Goal: Check status: Check status

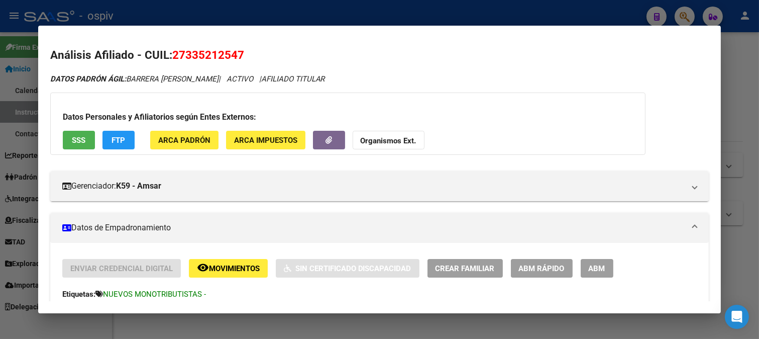
scroll to position [514, 0]
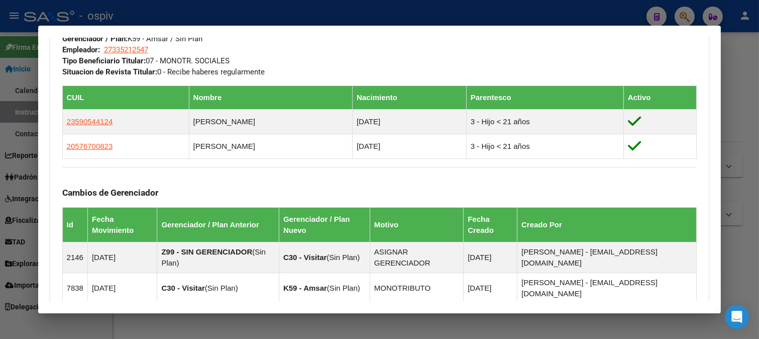
click at [186, 19] on div at bounding box center [379, 169] width 759 height 339
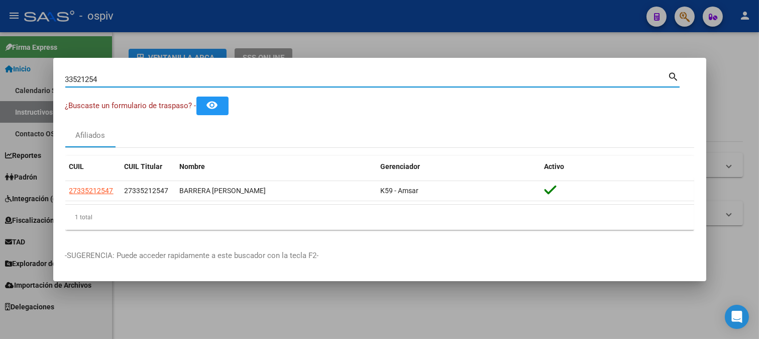
drag, startPoint x: 123, startPoint y: 77, endPoint x: 0, endPoint y: 59, distance: 123.9
click at [0, 59] on div "33521254 Buscar (apellido, dni, cuil, nro traspaso, cuit, obra social) search ¿…" at bounding box center [379, 169] width 759 height 339
type input "17228364"
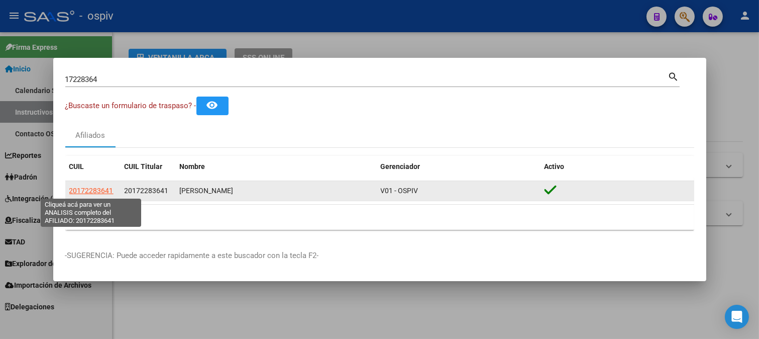
click at [103, 189] on span "20172283641" at bounding box center [91, 190] width 44 height 8
type textarea "20172283641"
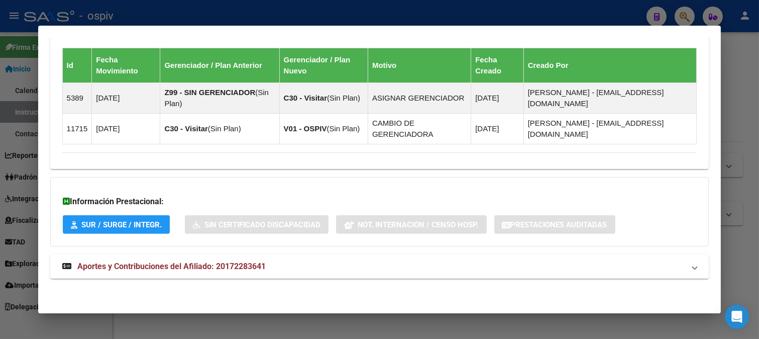
scroll to position [681, 0]
click at [156, 263] on span "Aportes y Contribuciones del Afiliado: 20172283641" at bounding box center [171, 266] width 188 height 10
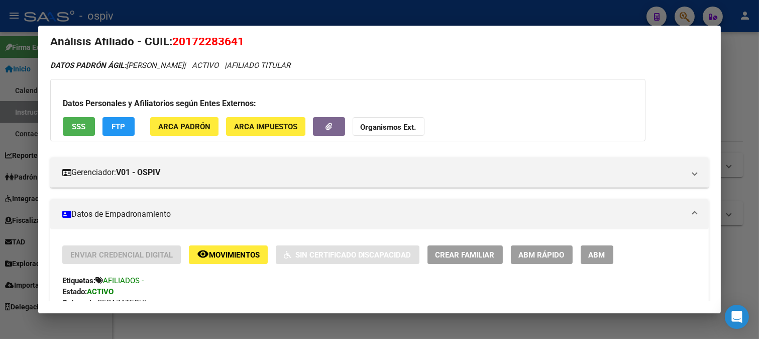
scroll to position [0, 0]
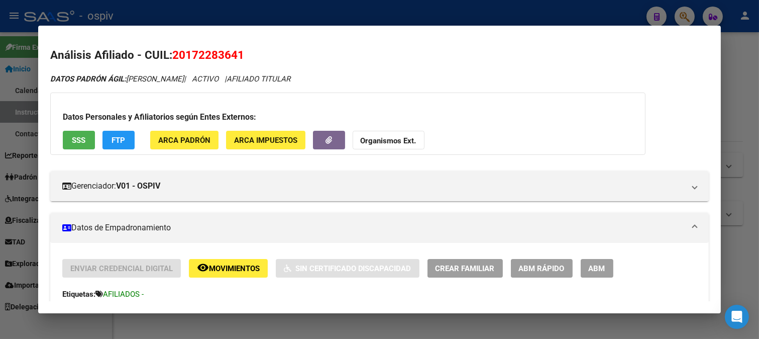
click at [83, 141] on span "SSS" at bounding box center [79, 140] width 14 height 9
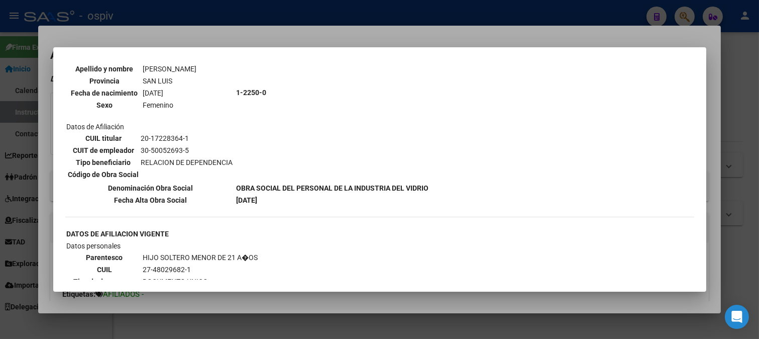
scroll to position [78, 0]
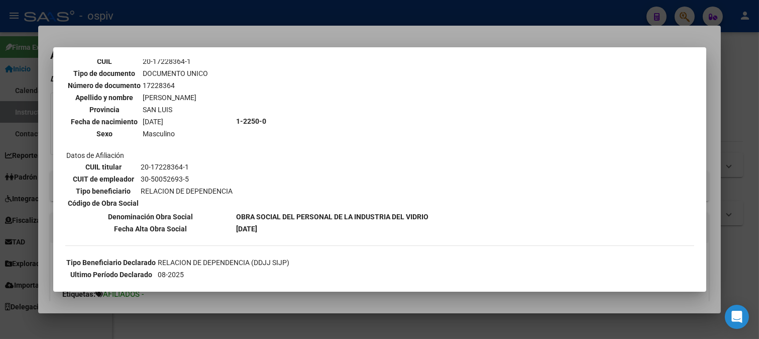
click at [269, 9] on div at bounding box center [379, 169] width 759 height 339
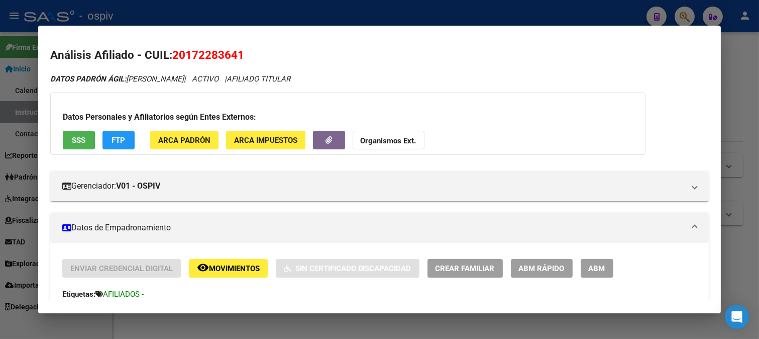
click at [191, 56] on span "20172283641" at bounding box center [208, 54] width 72 height 13
copy span "20172283641"
click at [195, 9] on div at bounding box center [379, 169] width 759 height 339
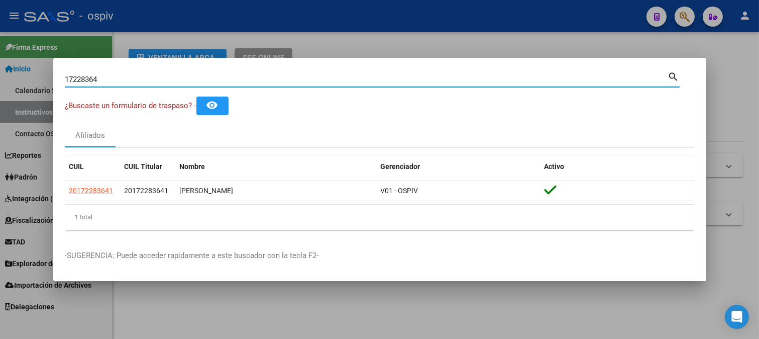
drag, startPoint x: 124, startPoint y: 82, endPoint x: 0, endPoint y: 64, distance: 124.9
click at [0, 64] on div "17228364 Buscar (apellido, dni, cuil, nro traspaso, cuit, obra social) search ¿…" at bounding box center [379, 169] width 759 height 339
paste input "35745381"
type input "35745381"
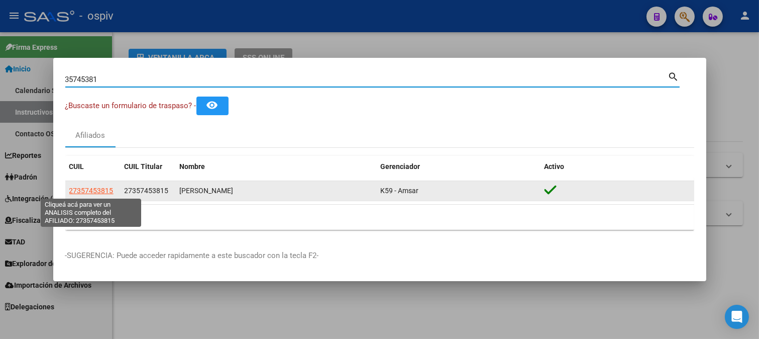
click at [96, 189] on span "27357453815" at bounding box center [91, 190] width 44 height 8
type textarea "27357453815"
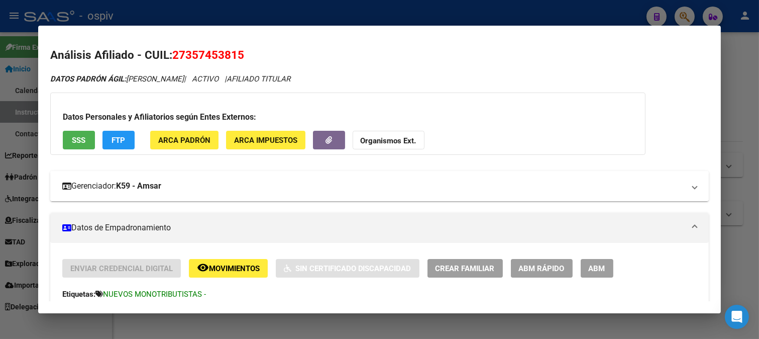
scroll to position [167, 0]
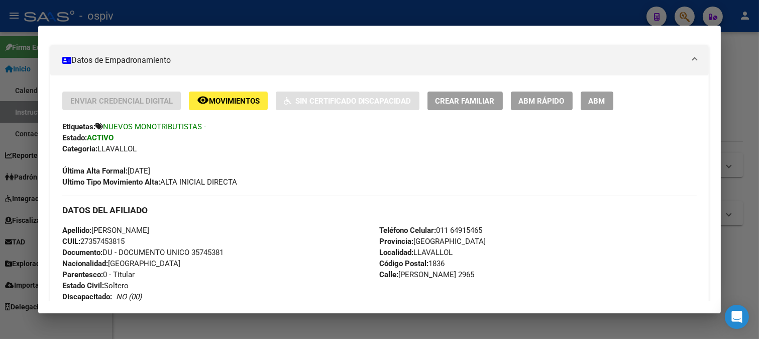
click at [202, 12] on div at bounding box center [379, 169] width 759 height 339
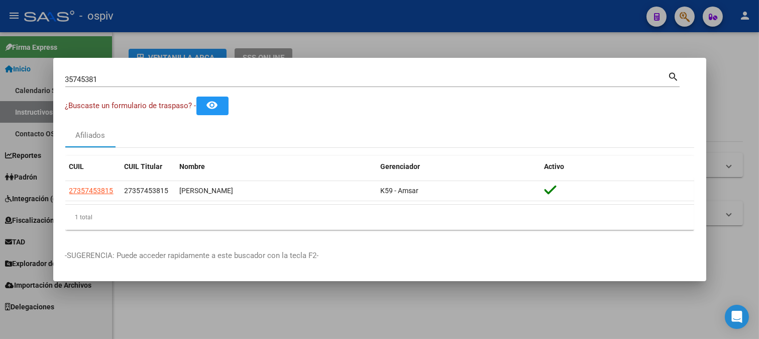
click at [95, 78] on input "35745381" at bounding box center [366, 79] width 603 height 9
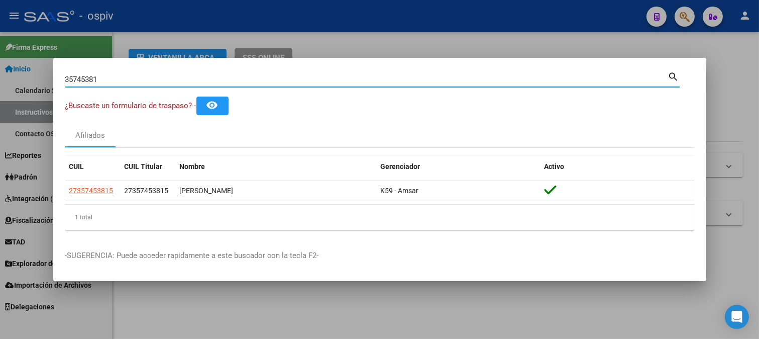
drag, startPoint x: 102, startPoint y: 77, endPoint x: 0, endPoint y: 73, distance: 102.0
click at [0, 73] on div "35745381 Buscar (apellido, dni, cuil, nro traspaso, cuit, obra social) search ¿…" at bounding box center [379, 169] width 759 height 339
paste input "18655396"
type input "18655396"
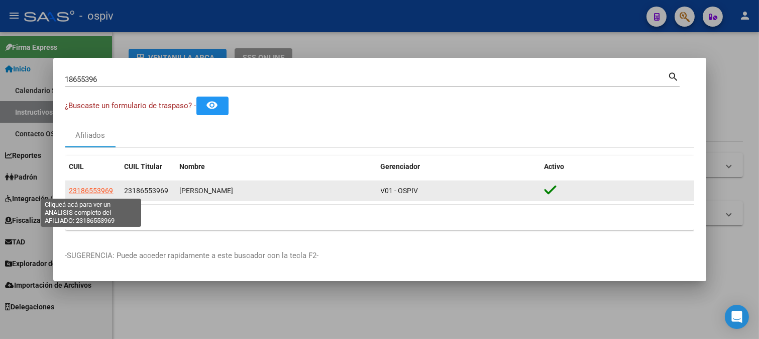
click at [102, 191] on span "23186553969" at bounding box center [91, 190] width 44 height 8
type textarea "23186553969"
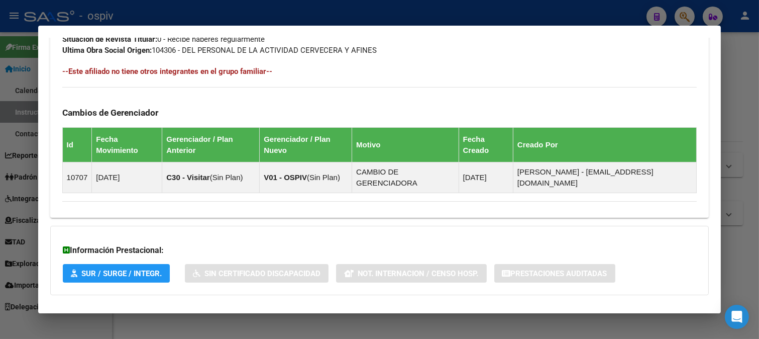
scroll to position [607, 0]
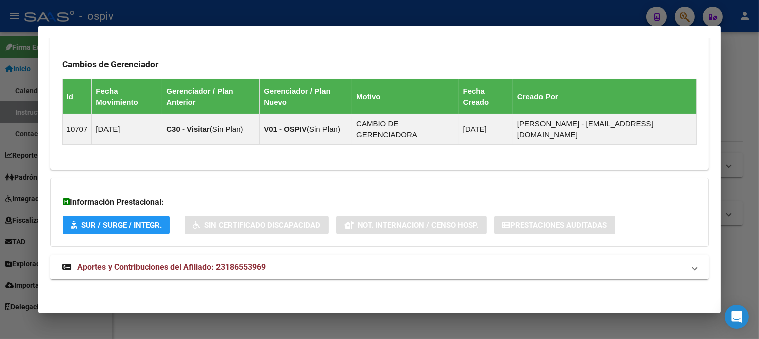
click at [222, 262] on span "Aportes y Contribuciones del Afiliado: 23186553969" at bounding box center [171, 267] width 188 height 10
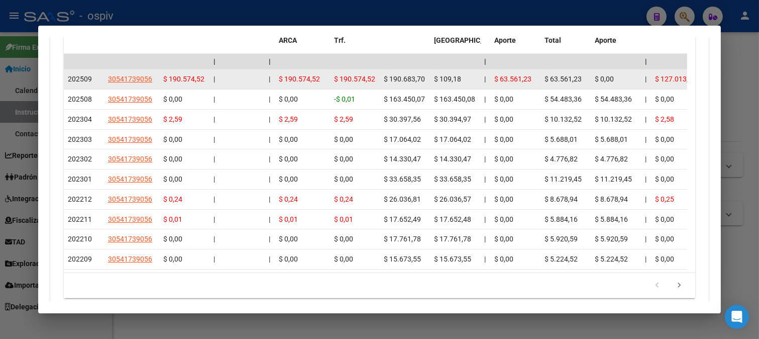
scroll to position [1081, 0]
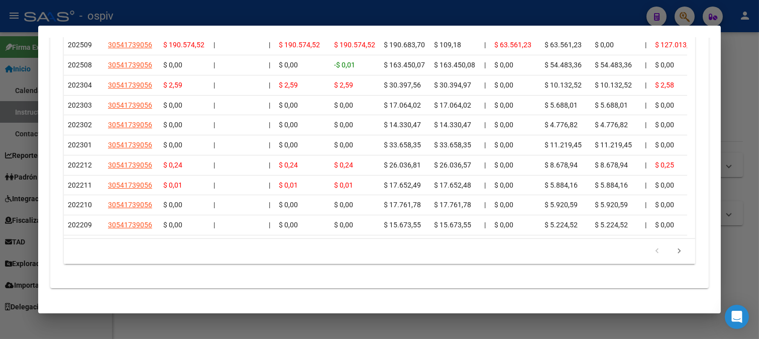
click at [198, 7] on div at bounding box center [379, 169] width 759 height 339
